Goal: Check status

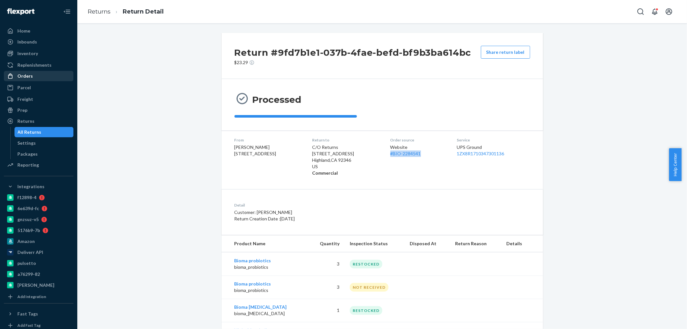
click at [24, 73] on div "Orders" at bounding box center [24, 76] width 15 height 6
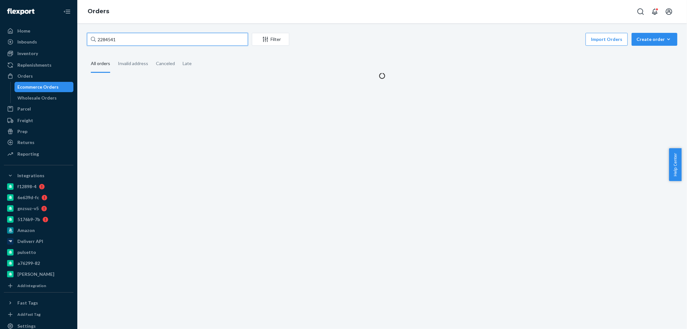
click at [118, 35] on input "2284541" at bounding box center [167, 39] width 161 height 13
paste input "[EMAIL_ADDRESS][DOMAIN_NAME]"
type input "[EMAIL_ADDRESS][DOMAIN_NAME]"
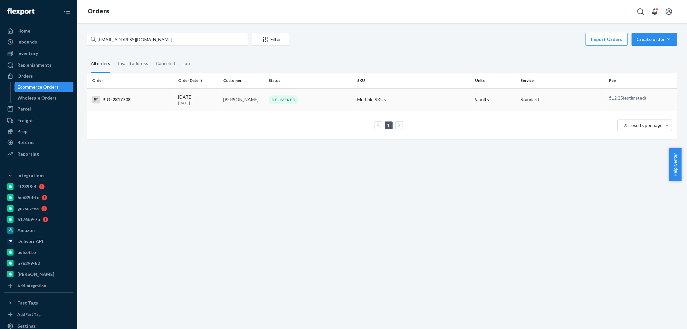
click at [122, 100] on div "BIO-2317708" at bounding box center [132, 100] width 81 height 8
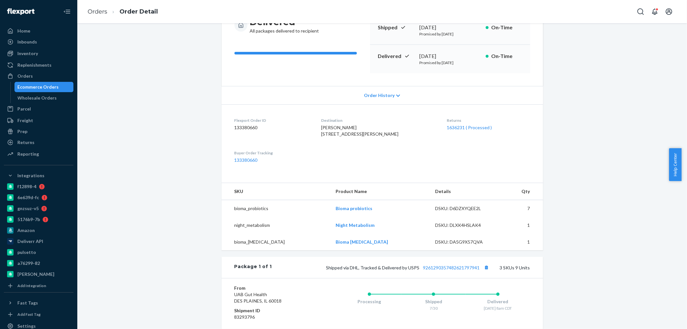
scroll to position [71, 0]
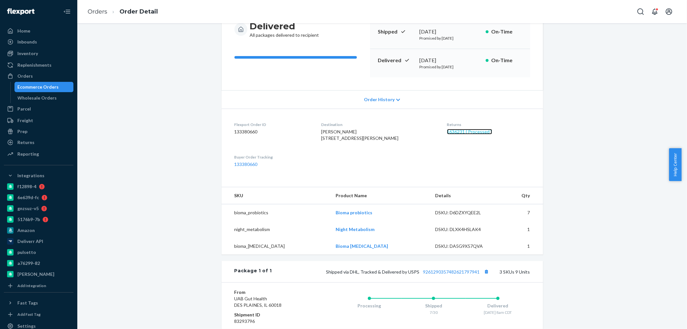
click at [447, 133] on link "1636231 ( Processed )" at bounding box center [469, 131] width 45 height 5
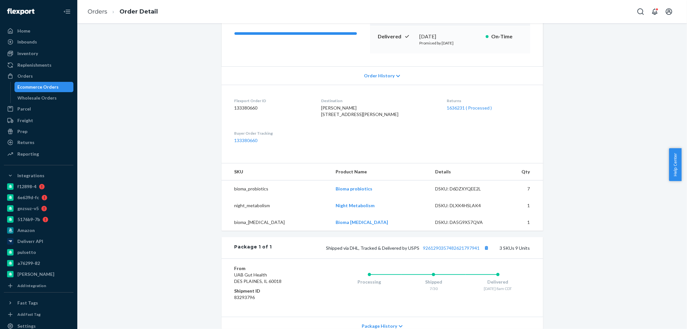
scroll to position [23, 0]
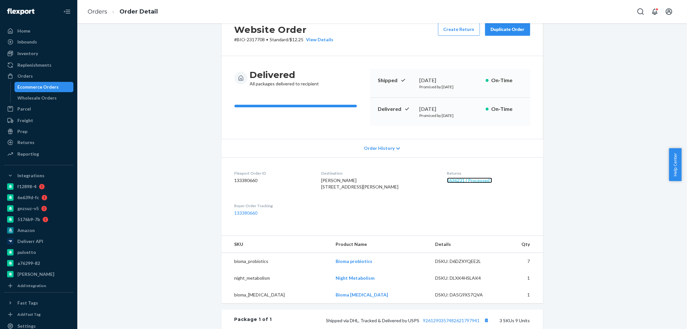
click at [449, 180] on link "1636231 ( Processed )" at bounding box center [469, 179] width 45 height 5
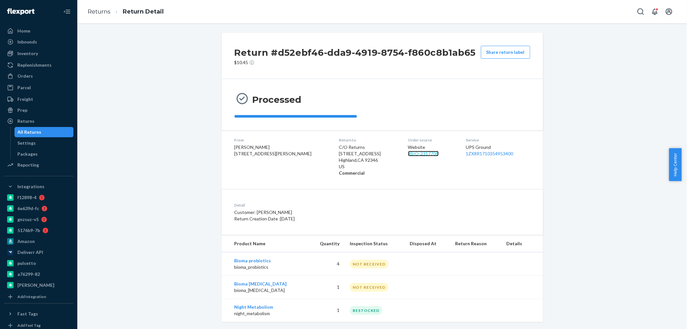
click at [408, 155] on link "# BIO-2317708" at bounding box center [423, 153] width 31 height 5
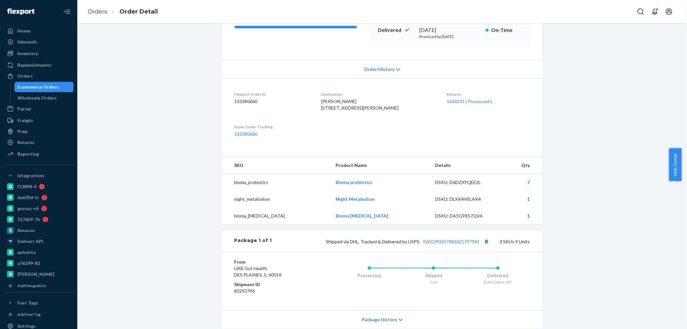
scroll to position [179, 0]
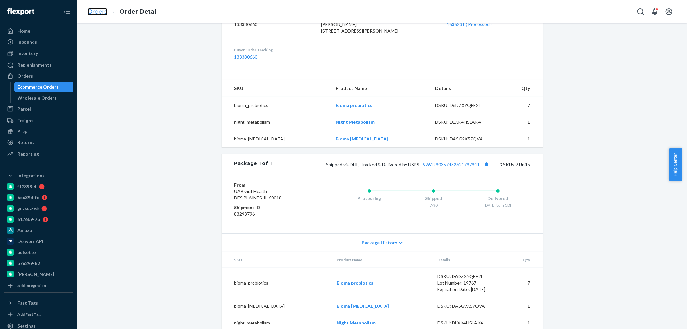
click at [97, 11] on link "Orders" at bounding box center [98, 11] width 20 height 7
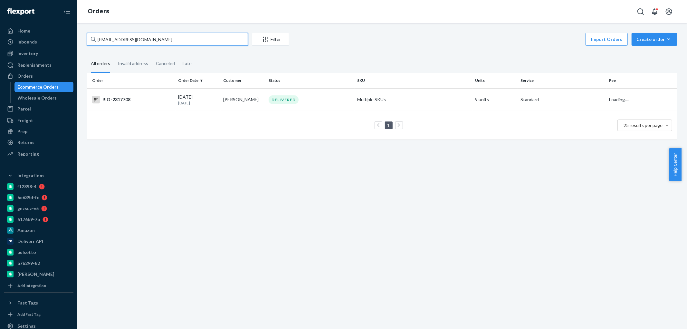
click at [110, 35] on input "[EMAIL_ADDRESS][DOMAIN_NAME]" at bounding box center [167, 39] width 161 height 13
paste input "2687714"
type input "2687714"
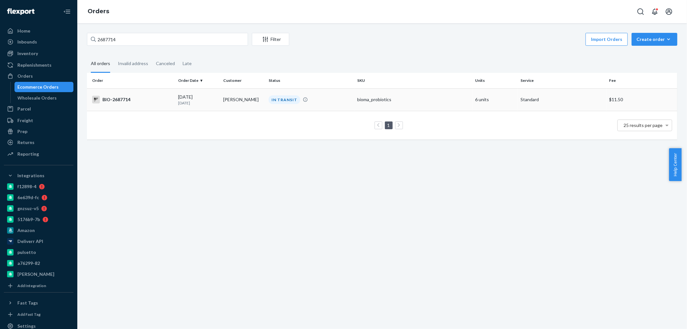
click at [117, 100] on div "BIO-2687714" at bounding box center [132, 100] width 81 height 8
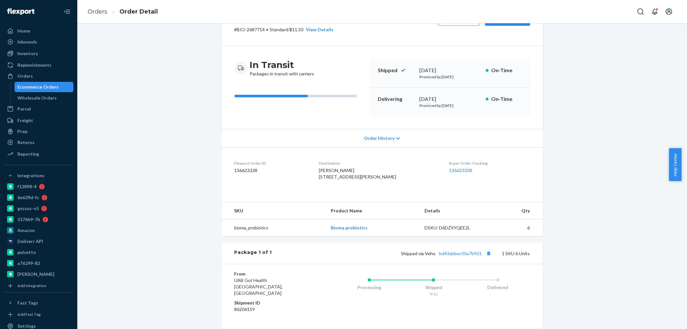
scroll to position [71, 0]
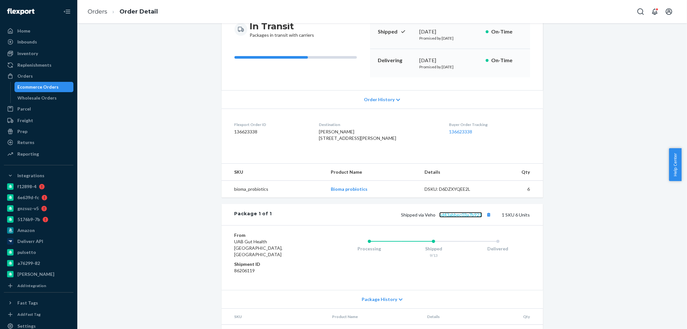
click at [447, 217] on link "bd43abbec03a7b921" at bounding box center [460, 214] width 43 height 5
click at [100, 14] on link "Orders" at bounding box center [98, 11] width 20 height 7
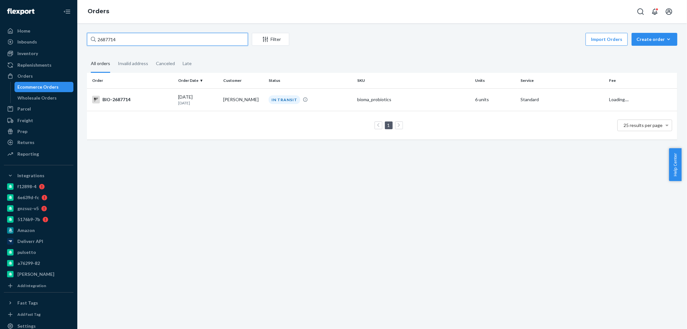
click at [110, 36] on input "2687714" at bounding box center [167, 39] width 161 height 13
paste input "Kit [PERSON_NAME]"
type input "Kit [PERSON_NAME]"
